Goal: Check status: Check status

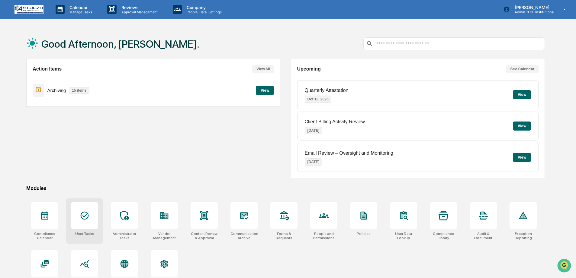
click at [85, 212] on icon at bounding box center [85, 216] width 10 height 10
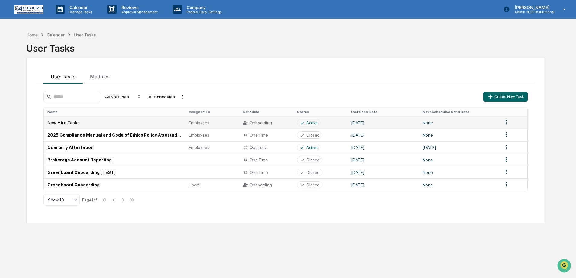
click at [73, 123] on td "New Hire Tasks" at bounding box center [114, 123] width 141 height 12
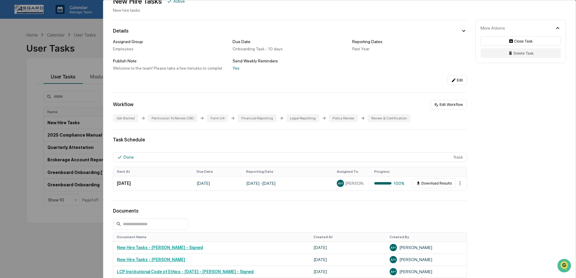
scroll to position [38, 0]
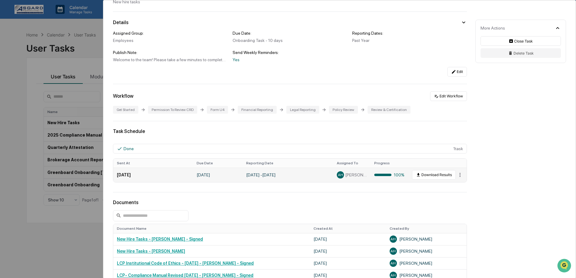
click at [317, 178] on td "[DATE] - [DATE]" at bounding box center [287, 175] width 91 height 14
drag, startPoint x: 204, startPoint y: 178, endPoint x: 241, endPoint y: 178, distance: 37.1
click at [234, 178] on td "[DATE]" at bounding box center [218, 175] width 50 height 14
click at [241, 178] on td "[DATE]" at bounding box center [218, 175] width 50 height 14
drag, startPoint x: 257, startPoint y: 177, endPoint x: 304, endPoint y: 176, distance: 47.1
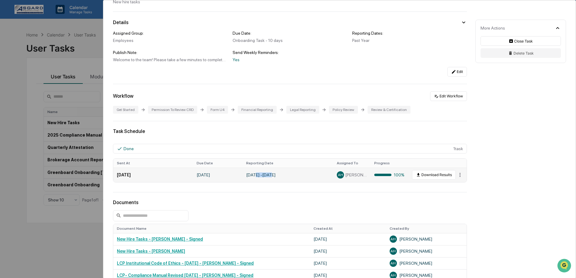
click at [304, 176] on td "[DATE] - [DATE]" at bounding box center [287, 175] width 91 height 14
click at [374, 176] on div at bounding box center [382, 175] width 17 height 2
click at [434, 178] on button "Download Results" at bounding box center [434, 175] width 44 height 10
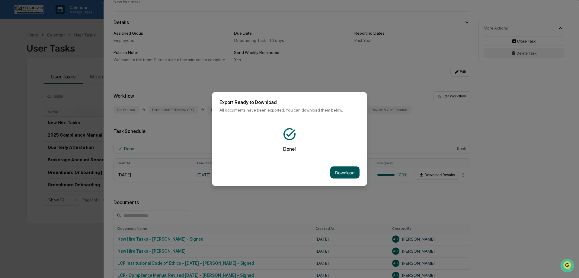
click at [342, 167] on button "Download" at bounding box center [344, 173] width 29 height 12
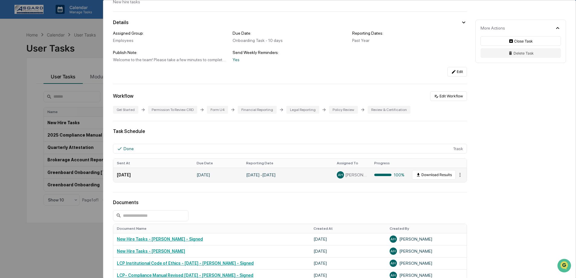
click at [284, 178] on td "[DATE] - [DATE]" at bounding box center [287, 175] width 91 height 14
click at [451, 174] on button "Download Results" at bounding box center [434, 175] width 44 height 10
click at [454, 179] on html "Calendar Manage Tasks Reviews Approval Management Company People, Data, Setting…" at bounding box center [288, 139] width 576 height 278
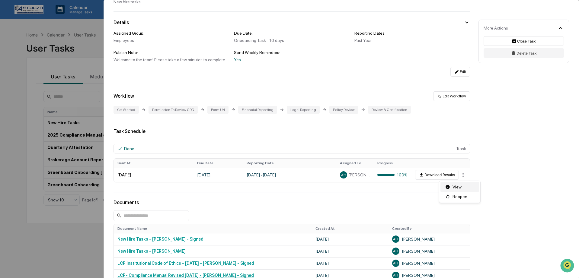
click at [455, 189] on div "View" at bounding box center [460, 187] width 39 height 10
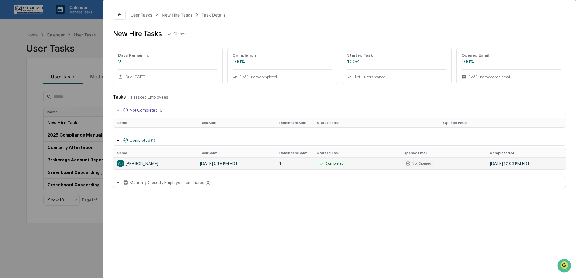
click at [149, 166] on div "AH [PERSON_NAME]" at bounding box center [154, 163] width 75 height 7
click at [142, 168] on td "AH [PERSON_NAME]" at bounding box center [154, 164] width 83 height 12
click at [220, 165] on td "[DATE] 5:19 PM EDT" at bounding box center [236, 164] width 80 height 12
drag, startPoint x: 135, startPoint y: 165, endPoint x: 155, endPoint y: 166, distance: 19.4
click at [135, 164] on div "AH [PERSON_NAME]" at bounding box center [154, 163] width 75 height 7
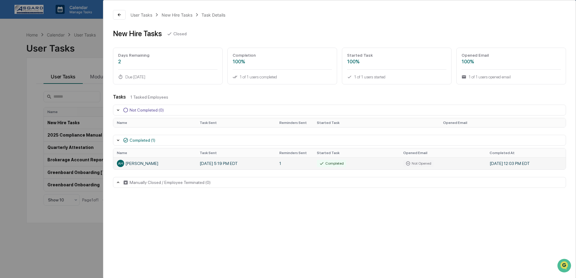
click at [451, 163] on td "Not Opened" at bounding box center [443, 164] width 86 height 12
click at [515, 164] on td "[DATE] 12:03 PM EDT" at bounding box center [526, 164] width 80 height 12
click at [397, 167] on td "Completed" at bounding box center [356, 164] width 86 height 12
drag, startPoint x: 358, startPoint y: 164, endPoint x: 299, endPoint y: 164, distance: 58.9
click at [299, 164] on tr "AH [PERSON_NAME] [DATE] 5:19 PM EDT 1 Completed Not Opened [DATE] 12:03 PM EDT" at bounding box center [339, 164] width 452 height 12
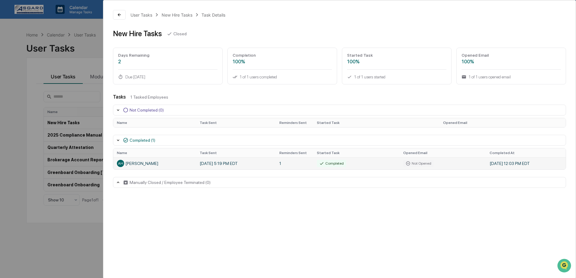
click at [337, 165] on div "Completed" at bounding box center [331, 163] width 29 height 7
click at [306, 165] on td "1" at bounding box center [294, 164] width 37 height 12
click at [249, 161] on td "[DATE] 5:19 PM EDT" at bounding box center [236, 164] width 80 height 12
click at [242, 163] on td "[DATE] 5:19 PM EDT" at bounding box center [236, 164] width 80 height 12
click at [162, 56] on div "Days Remaining" at bounding box center [167, 55] width 99 height 5
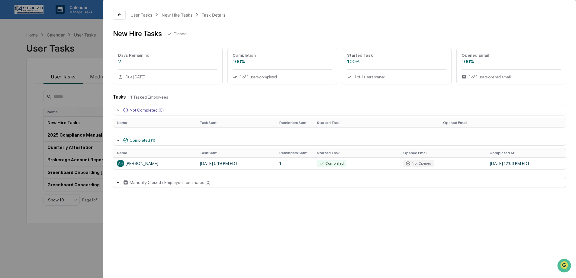
click at [291, 52] on div "Completion 100% 1 of 1 users completed" at bounding box center [282, 66] width 110 height 37
click at [384, 63] on div "100%" at bounding box center [396, 62] width 99 height 6
click at [482, 122] on th "Opened Email" at bounding box center [502, 122] width 126 height 9
click at [234, 163] on td "[DATE] 5:19 PM EDT" at bounding box center [236, 164] width 80 height 12
click at [129, 167] on div "AH [PERSON_NAME]" at bounding box center [154, 163] width 75 height 7
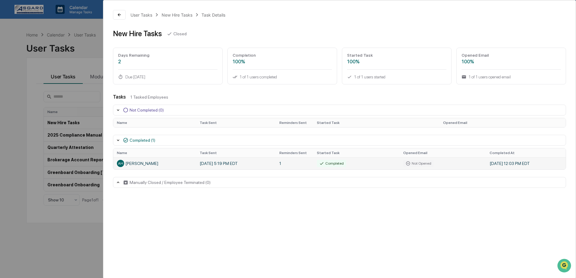
click at [121, 164] on span "AH" at bounding box center [120, 164] width 5 height 4
click at [128, 142] on div "Completed (1)" at bounding box center [139, 140] width 32 height 5
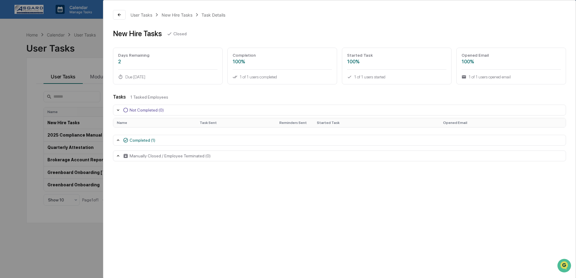
click at [129, 141] on div "Completed (1)" at bounding box center [139, 140] width 32 height 5
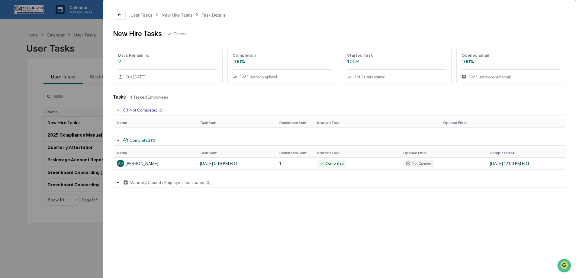
click at [78, 131] on div "User Tasks New Hire Tasks Task Details New Hire Tasks Closed Days Remaining 2 D…" at bounding box center [288, 139] width 576 height 278
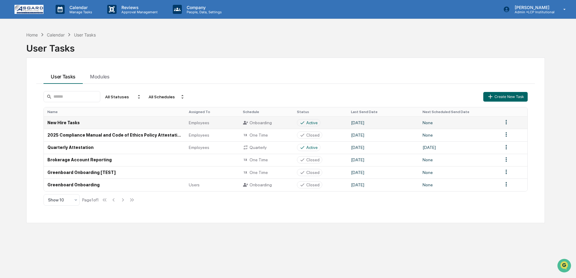
click at [78, 127] on td "New Hire Tasks" at bounding box center [114, 123] width 141 height 12
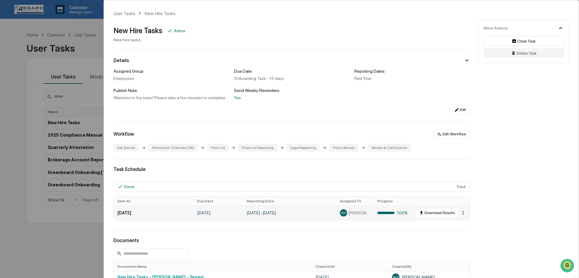
click at [456, 214] on html "Calendar Manage Tasks Reviews Approval Management Company People, Data, Setting…" at bounding box center [289, 139] width 579 height 278
click at [459, 228] on div "View" at bounding box center [460, 225] width 39 height 10
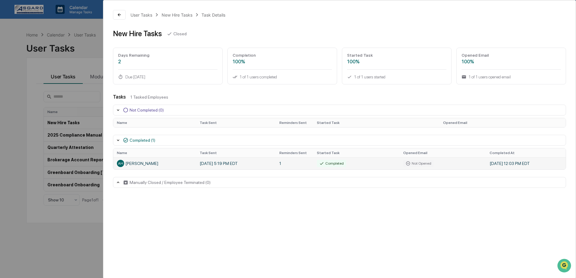
drag, startPoint x: 141, startPoint y: 165, endPoint x: 173, endPoint y: 164, distance: 31.7
click at [141, 165] on div "AH [PERSON_NAME]" at bounding box center [154, 163] width 75 height 7
click at [210, 164] on td "[DATE] 5:19 PM EDT" at bounding box center [236, 164] width 80 height 12
click at [200, 186] on div "Manually Closed / Employee Terminated (0)" at bounding box center [339, 182] width 453 height 11
click at [200, 185] on div "Manually Closed / Employee Terminated (0)" at bounding box center [170, 182] width 81 height 5
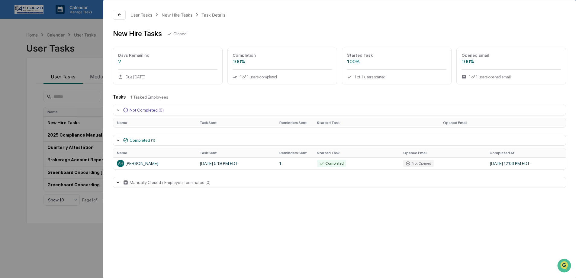
click at [142, 109] on div "Not Completed (0)" at bounding box center [147, 110] width 34 height 5
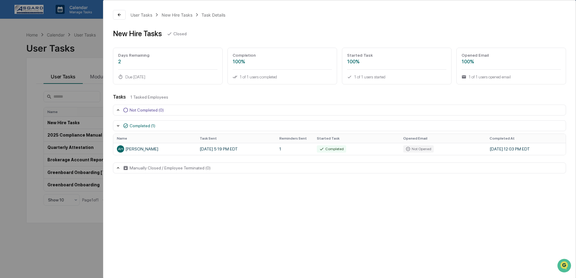
click at [34, 43] on div "User Tasks New Hire Tasks Task Details New Hire Tasks Closed Days Remaining 2 D…" at bounding box center [288, 139] width 576 height 278
